Goal: Book appointment/travel/reservation

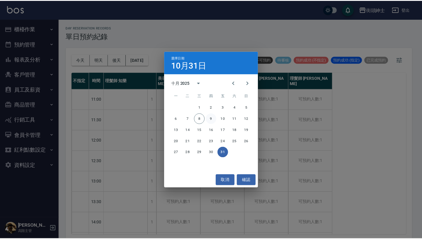
scroll to position [1, 0]
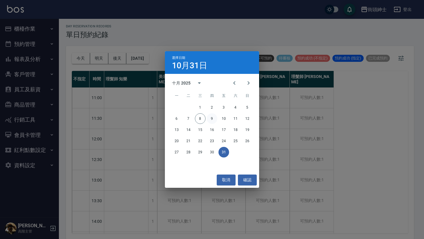
click at [213, 121] on button "9" at bounding box center [212, 118] width 11 height 11
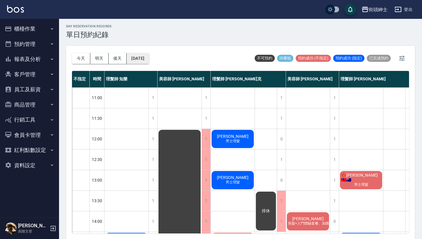
click at [149, 58] on button "[DATE]" at bounding box center [137, 58] width 22 height 11
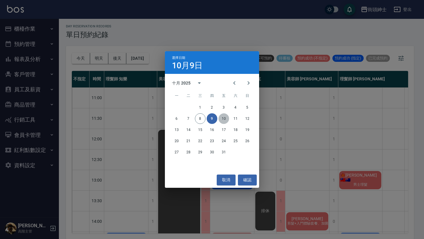
click at [225, 120] on button "10" at bounding box center [224, 118] width 11 height 11
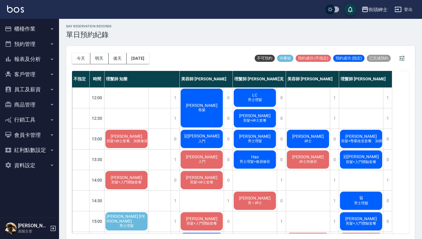
scroll to position [53, 0]
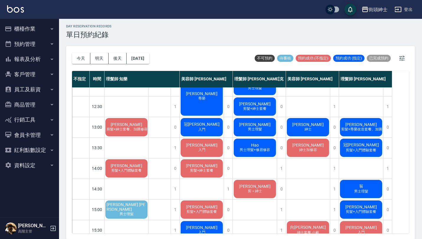
click at [137, 211] on div "[PERSON_NAME] 男士理髮" at bounding box center [126, 210] width 44 height 20
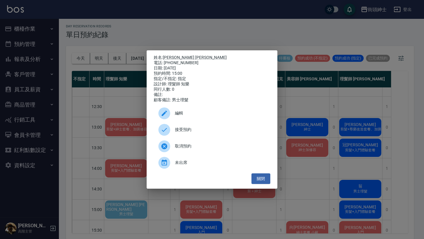
click at [199, 133] on span "接受預約" at bounding box center [220, 130] width 91 height 6
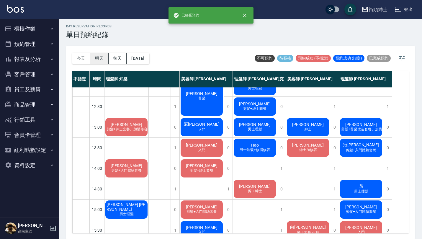
click at [97, 60] on button "明天" at bounding box center [99, 58] width 18 height 11
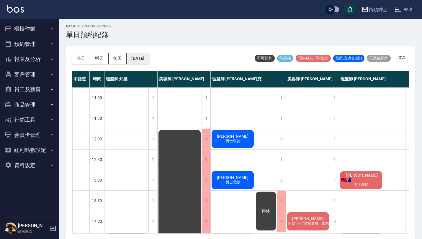
click at [149, 62] on button "[DATE]" at bounding box center [137, 58] width 22 height 11
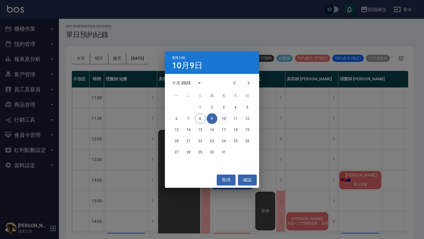
click at [226, 119] on button "10" at bounding box center [224, 118] width 11 height 11
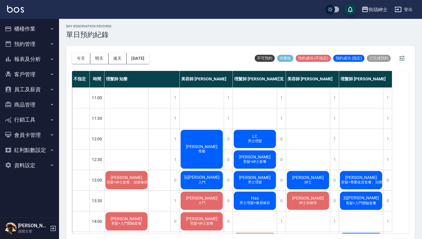
scroll to position [292, 0]
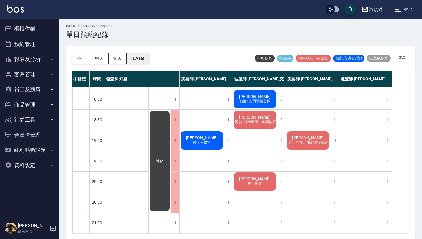
click at [146, 59] on button "[DATE]" at bounding box center [137, 58] width 22 height 11
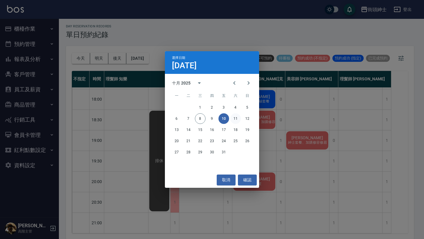
click at [238, 118] on button "11" at bounding box center [236, 118] width 11 height 11
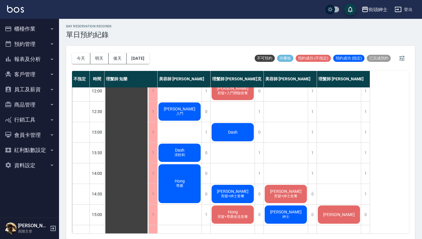
scroll to position [27, 0]
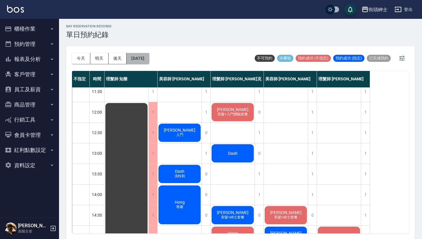
click at [149, 60] on button "[DATE]" at bounding box center [137, 58] width 22 height 11
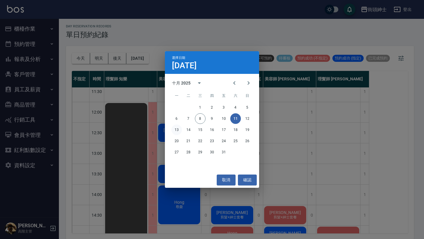
click at [176, 132] on button "13" at bounding box center [177, 130] width 11 height 11
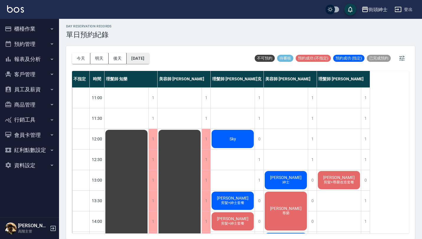
click at [149, 60] on button "[DATE]" at bounding box center [137, 58] width 22 height 11
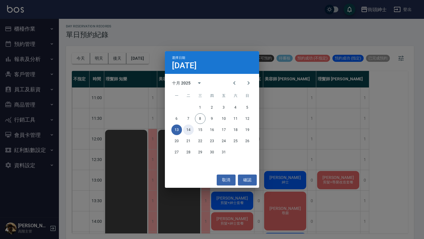
click at [190, 131] on button "14" at bounding box center [188, 130] width 11 height 11
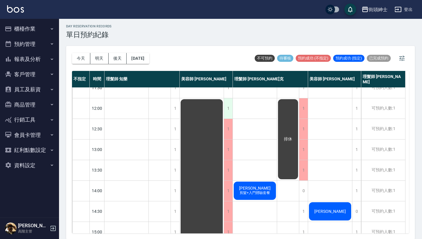
scroll to position [33, 0]
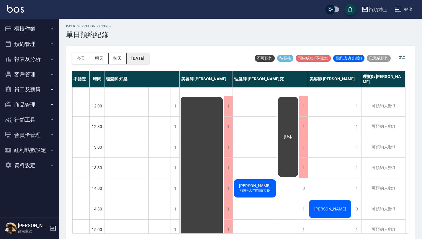
click at [149, 57] on button "[DATE]" at bounding box center [137, 58] width 22 height 11
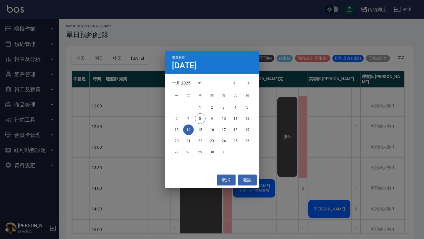
click at [213, 143] on button "23" at bounding box center [212, 141] width 11 height 11
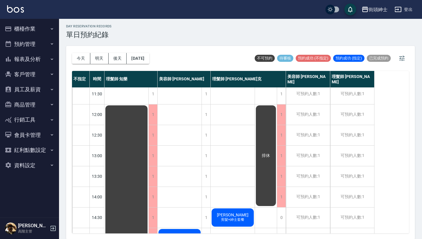
scroll to position [23, 0]
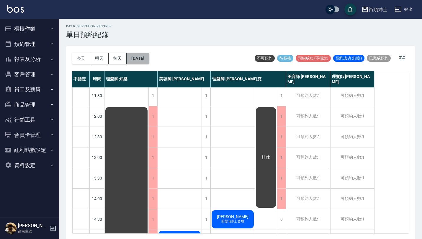
click at [149, 54] on button "[DATE]" at bounding box center [137, 58] width 22 height 11
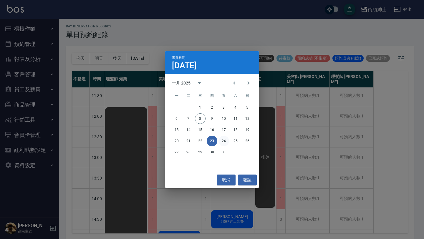
click at [226, 141] on button "24" at bounding box center [224, 141] width 11 height 11
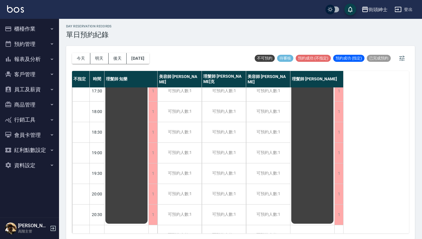
scroll to position [276, 0]
click at [149, 56] on button "[DATE]" at bounding box center [137, 58] width 22 height 11
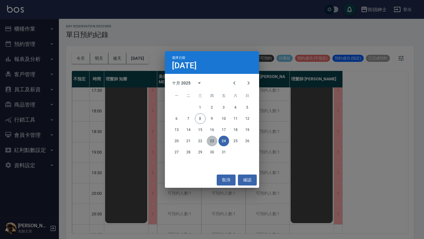
click at [215, 140] on button "23" at bounding box center [212, 141] width 11 height 11
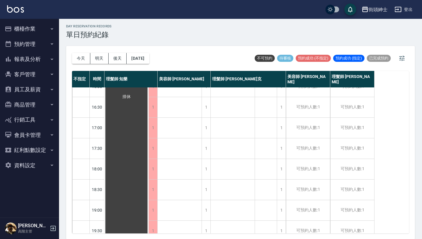
scroll to position [220, 0]
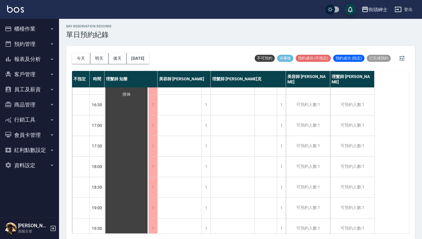
click at [149, 64] on div "[DATE] [DATE] [DATE] [DATE]" at bounding box center [110, 58] width 77 height 25
click at [149, 58] on button "[DATE]" at bounding box center [137, 58] width 22 height 11
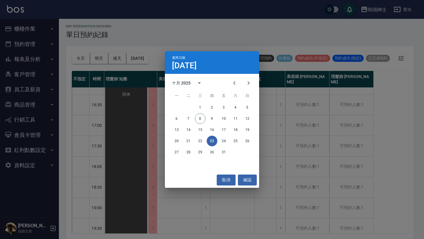
click at [241, 40] on div "選擇日期 [DATE] 十月 2025 一 二 三 四 五 六 日 1 2 3 4 5 6 7 8 9 10 11 12 13 14 15 16 17 18 …" at bounding box center [212, 119] width 424 height 239
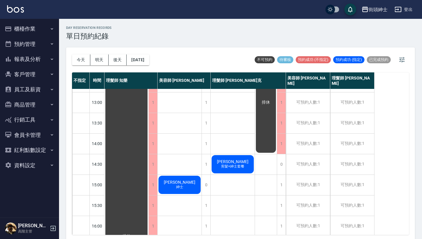
scroll to position [81, 0]
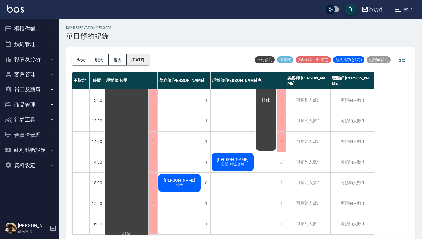
click at [146, 57] on button "[DATE]" at bounding box center [137, 60] width 22 height 11
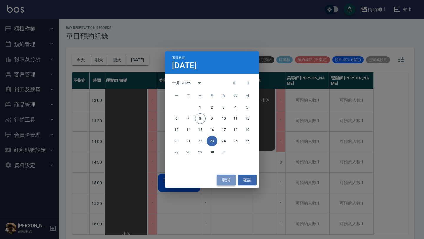
click at [227, 180] on button "取消" at bounding box center [226, 180] width 19 height 11
